Goal: Find specific page/section: Find specific page/section

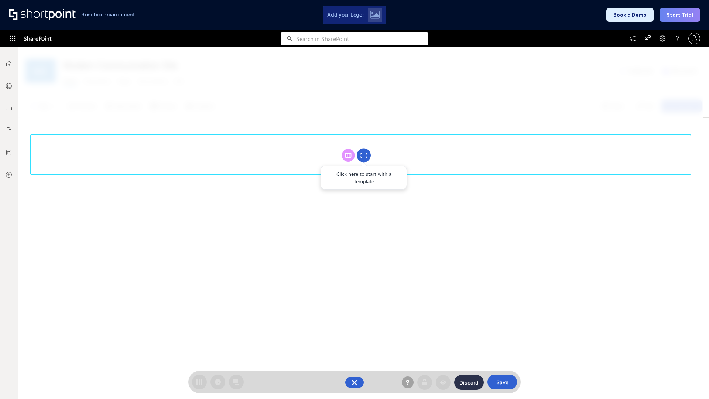
click at [364, 155] on circle at bounding box center [364, 155] width 14 height 14
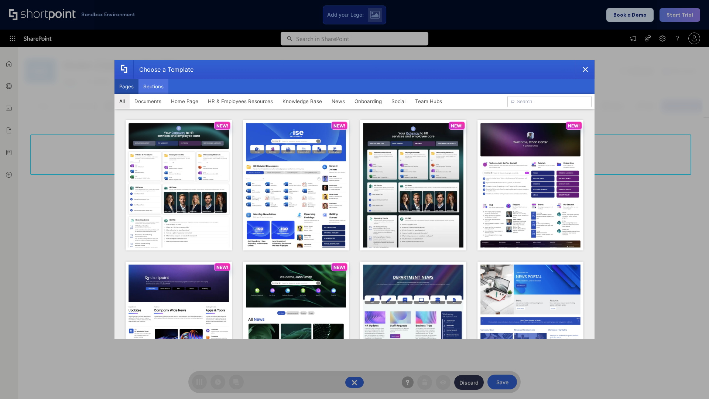
click at [153, 86] on button "Sections" at bounding box center [153, 86] width 30 height 15
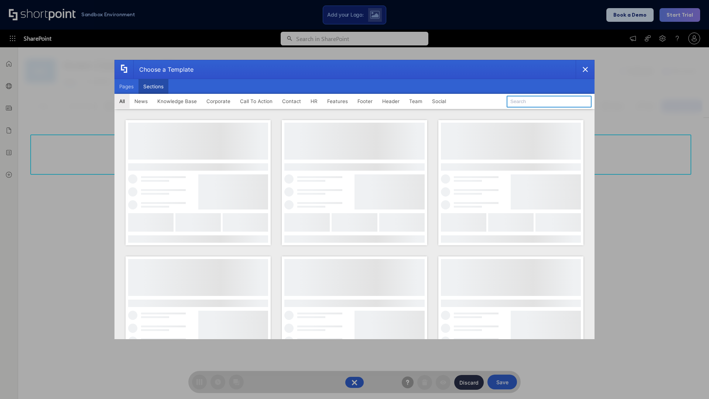
type input "Header 3"
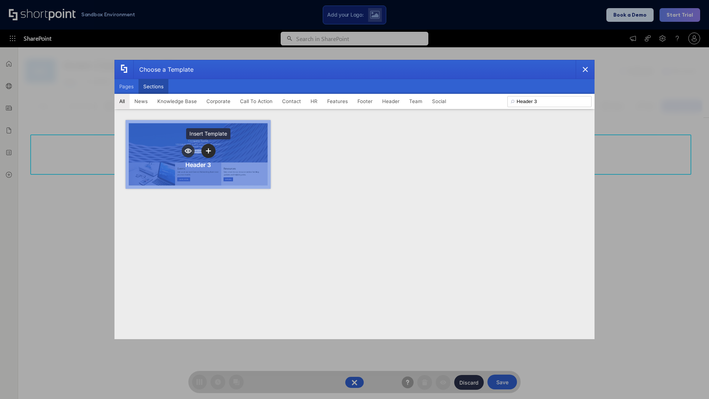
click at [208, 151] on icon "template selector" at bounding box center [208, 150] width 5 height 5
